Goal: Complete application form

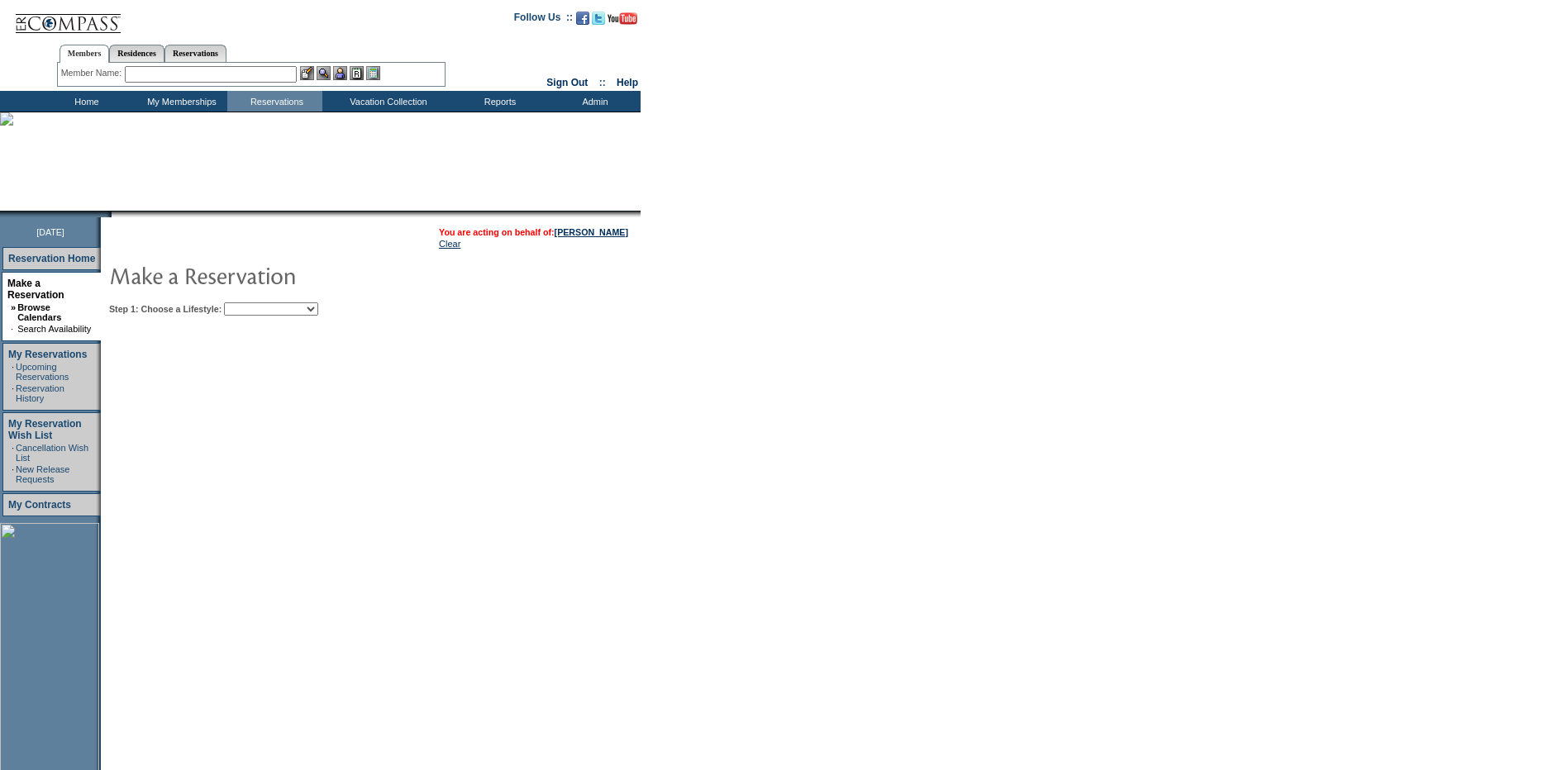
click at [276, 312] on select "Beach Leisure Metropolitan Mountain OIAL for Adventure OIAL for Couples OIAL fo…" at bounding box center [271, 308] width 94 height 13
select select "Beach"
click at [252, 304] on select "Beach Leisure Metropolitan Mountain OIAL for Adventure OIAL for Couples OIAL fo…" at bounding box center [271, 308] width 94 height 13
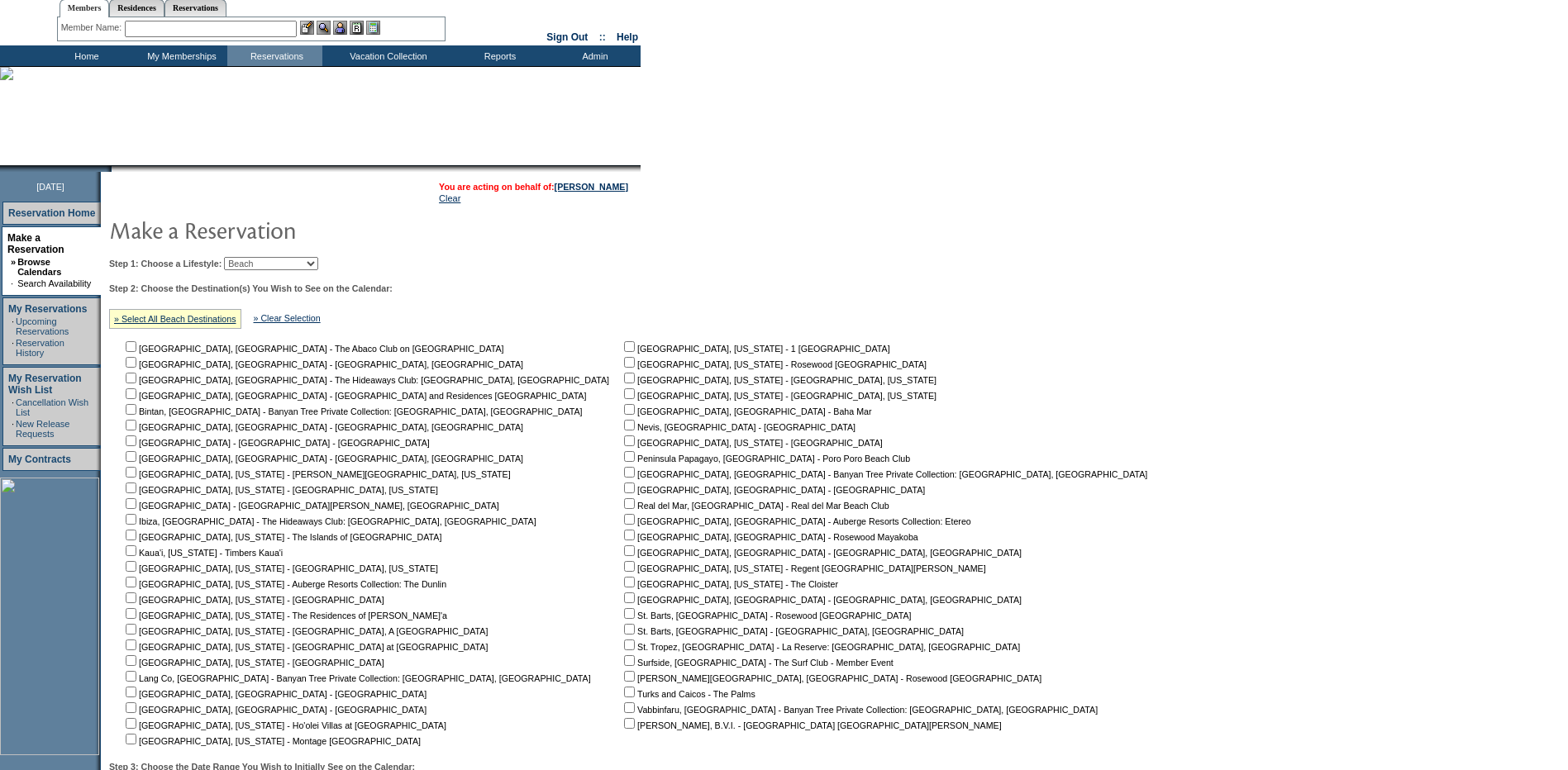
scroll to position [83, 0]
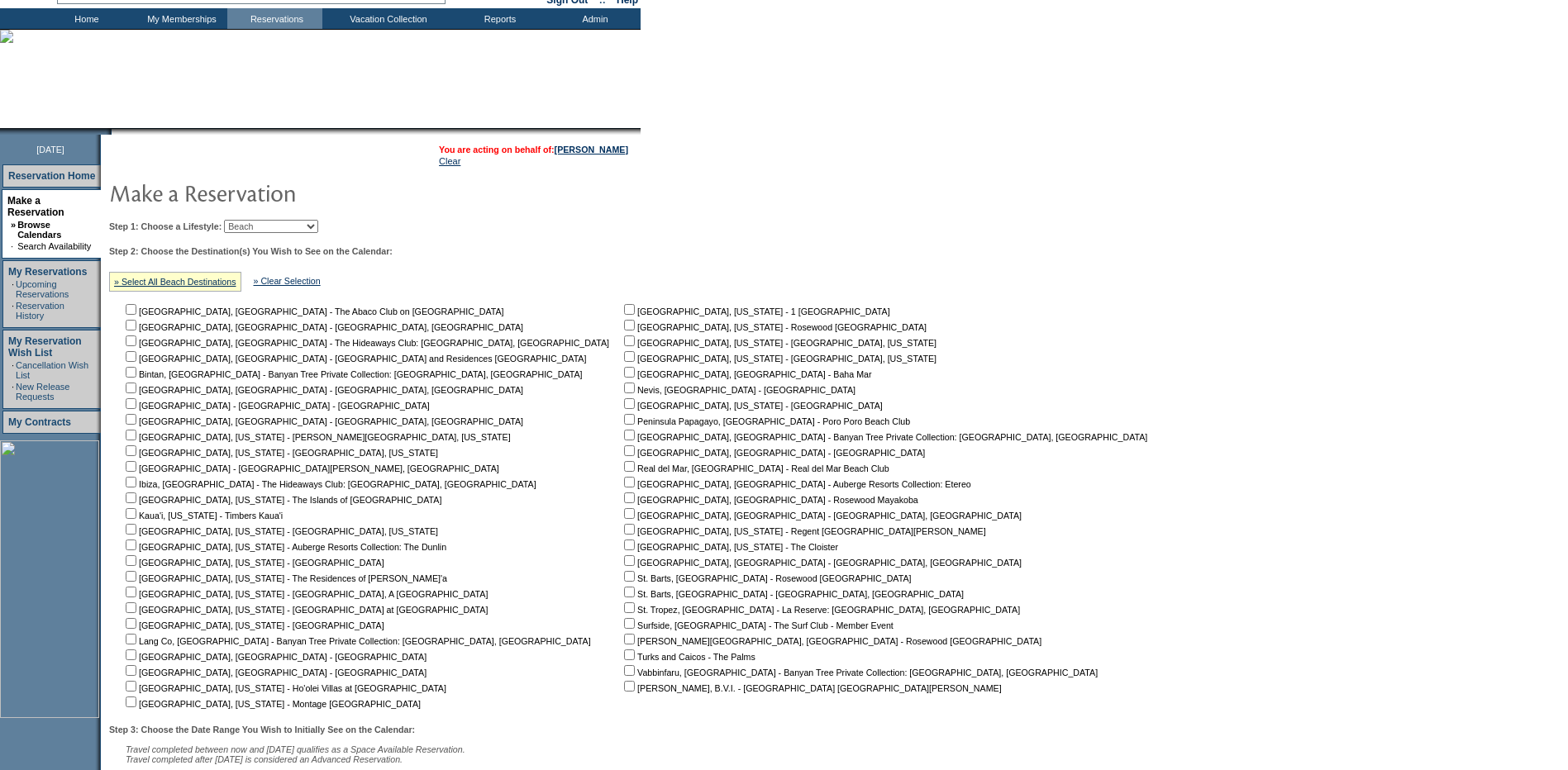
click at [624, 405] on input "checkbox" at bounding box center [629, 403] width 11 height 11
checkbox input "true"
click at [136, 611] on input "checkbox" at bounding box center [131, 607] width 11 height 11
checkbox input "true"
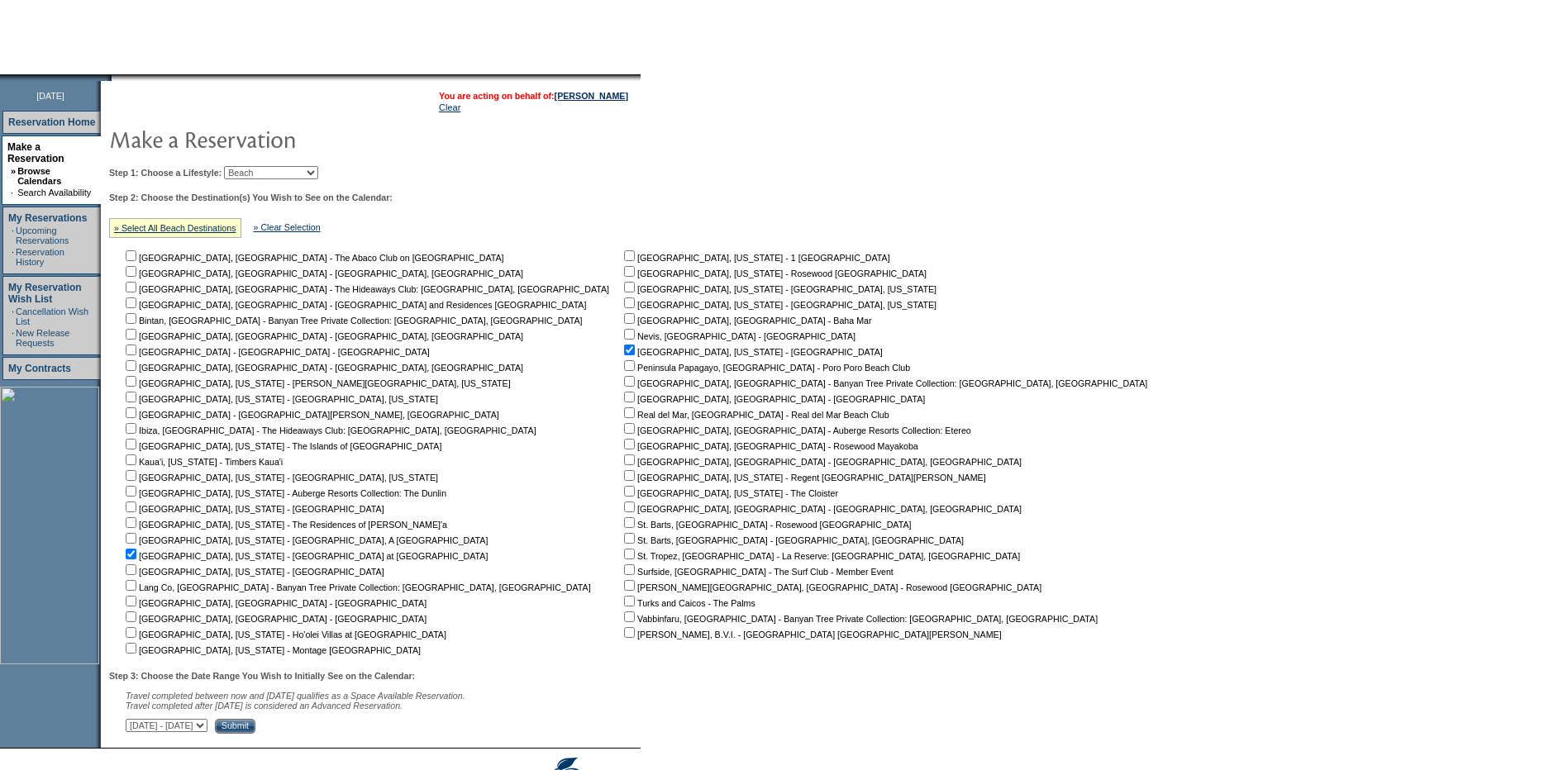
scroll to position [165, 0]
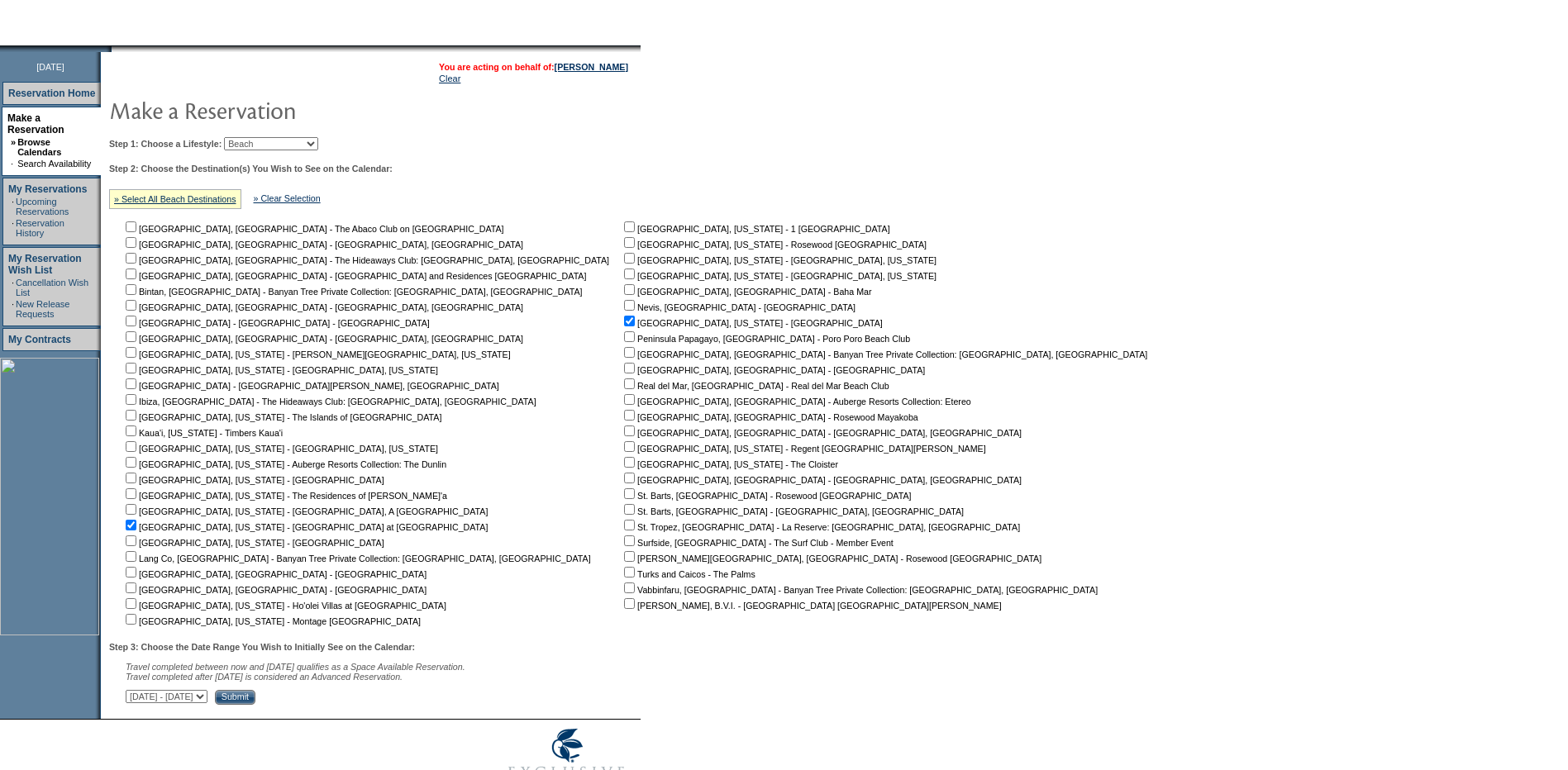
click at [269, 135] on td "Step 1: Choose a Lifestyle: Beach Leisure Metropolitan Mountain OIAL for Advent…" at bounding box center [632, 418] width 1054 height 574
click at [271, 141] on select "Beach Leisure Metropolitan Mountain OIAL for Adventure OIAL for Couples OIAL fo…" at bounding box center [271, 143] width 94 height 13
select select "Leisure"
click at [252, 151] on select "Beach Leisure Metropolitan Mountain OIAL for Adventure OIAL for Couples OIAL fo…" at bounding box center [271, 143] width 94 height 13
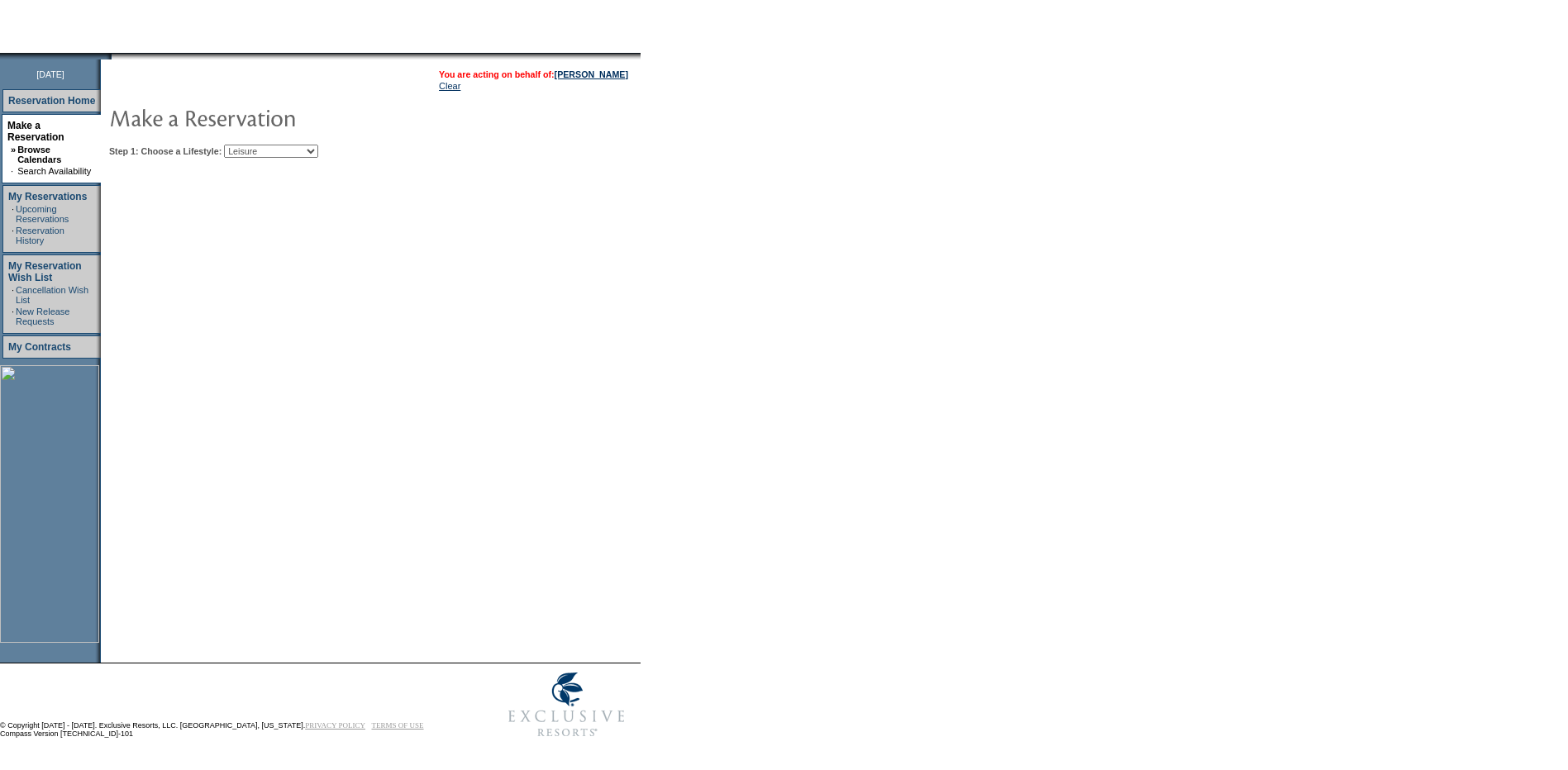
scroll to position [132, 0]
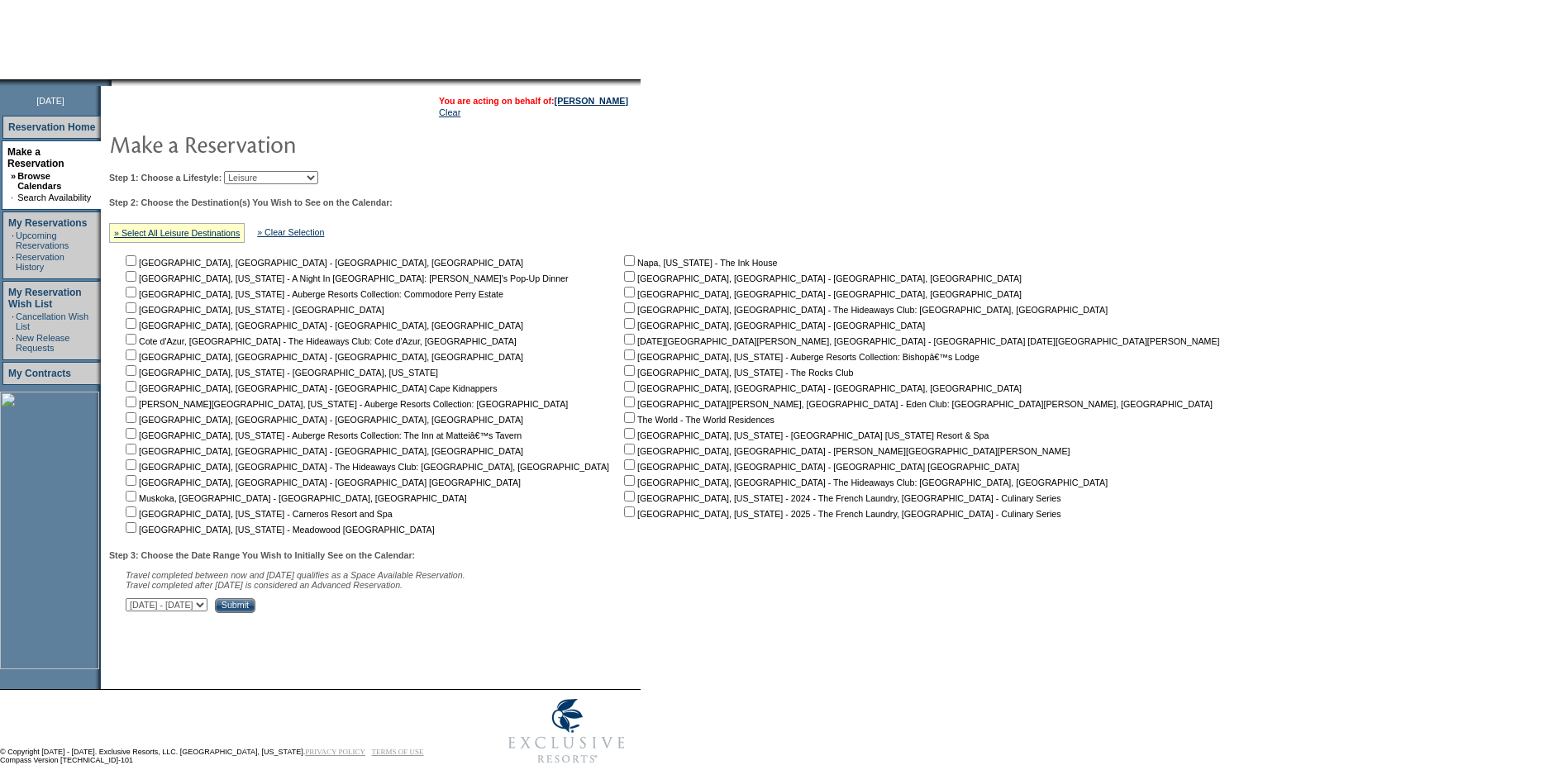
click at [136, 517] on input "checkbox" at bounding box center [131, 512] width 11 height 11
checkbox input "true"
click at [255, 613] on input "Submit" at bounding box center [235, 605] width 40 height 15
